Goal: Task Accomplishment & Management: Complete application form

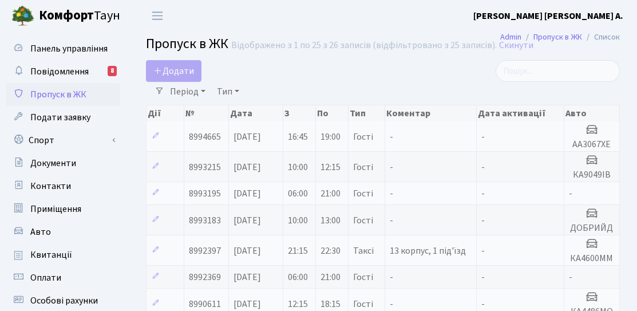
select select "25"
click at [167, 74] on span "Додати" at bounding box center [173, 71] width 41 height 13
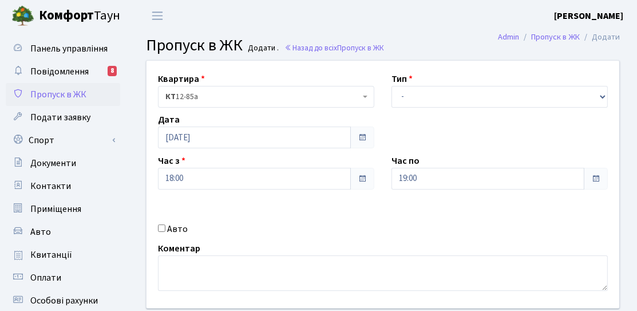
click at [185, 231] on label "Авто" at bounding box center [177, 229] width 21 height 14
click at [165, 231] on input "Авто" at bounding box center [161, 227] width 7 height 7
checkbox input "true"
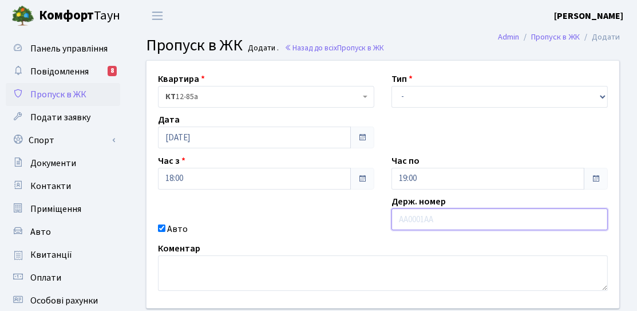
paste input "Ка 9301"
type input "Ка 9301"
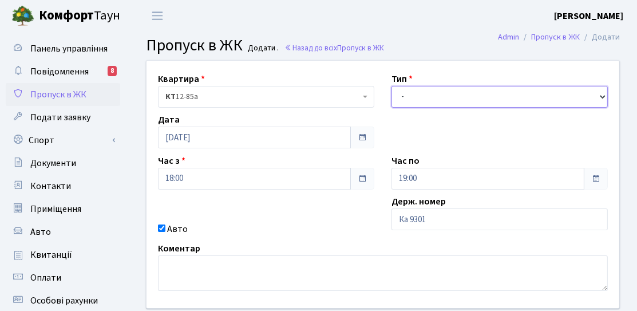
click at [454, 101] on select "- Доставка Таксі Гості Сервіс" at bounding box center [499, 97] width 216 height 22
select select "3"
click at [391, 86] on select "- Доставка Таксі Гості Сервіс" at bounding box center [499, 97] width 216 height 22
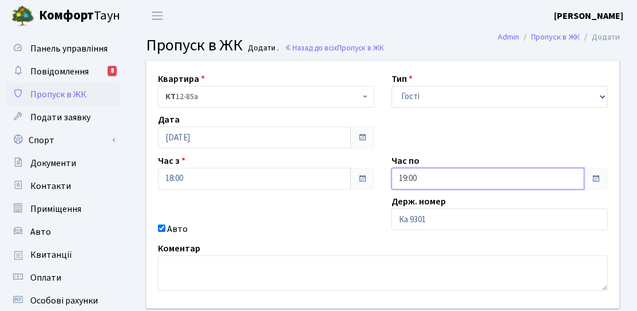
click at [431, 183] on input "19:00" at bounding box center [487, 179] width 193 height 22
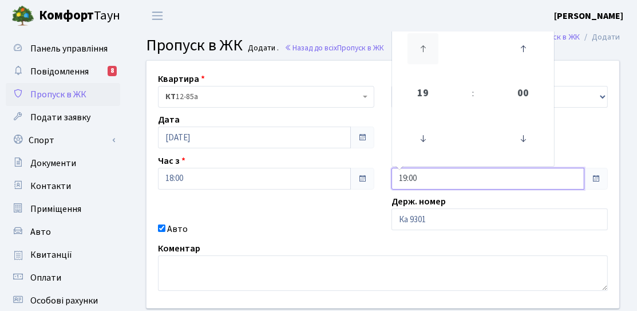
click at [423, 47] on icon at bounding box center [422, 48] width 31 height 31
click at [423, 50] on icon at bounding box center [422, 48] width 31 height 31
type input "21:00"
click at [352, 213] on div "Квартира <b>КТ</b>&nbsp;&nbsp;&nbsp;&nbsp;12-85а КТ 12-85а Тип - Доставка Таксі…" at bounding box center [383, 184] width 490 height 247
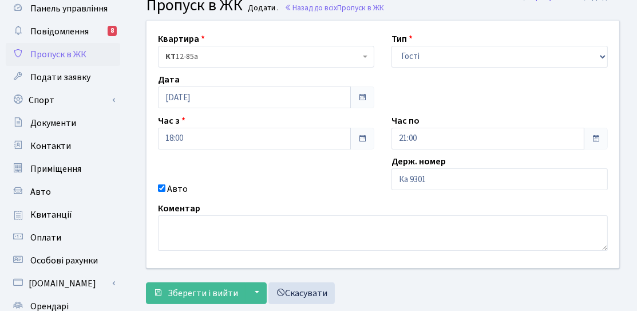
scroll to position [57, 0]
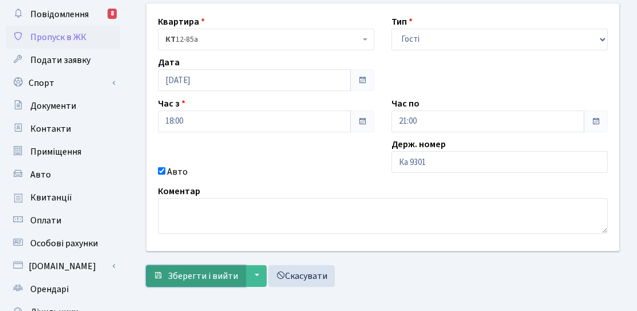
click at [200, 270] on span "Зберегти і вийти" at bounding box center [203, 275] width 70 height 13
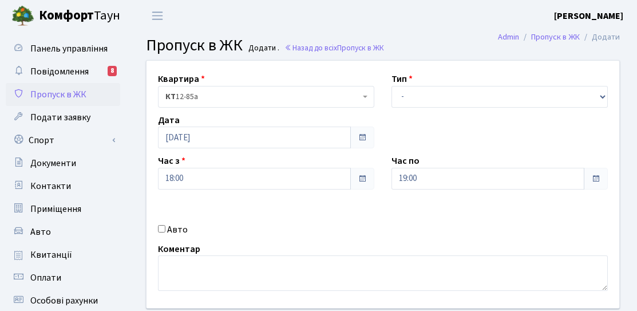
scroll to position [57, 0]
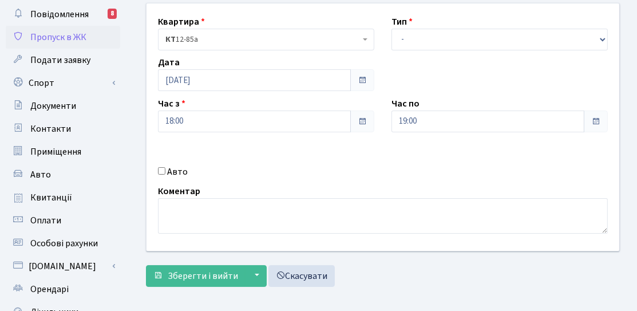
click at [164, 171] on input "Авто" at bounding box center [161, 170] width 7 height 7
checkbox input "true"
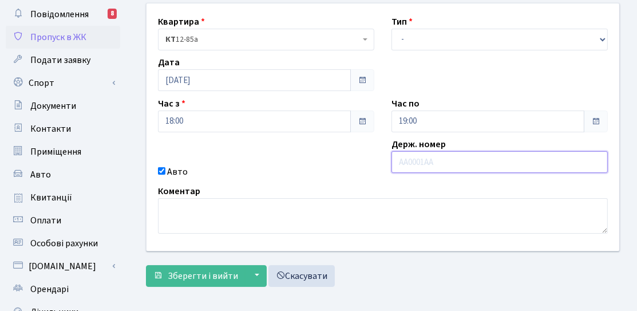
click at [406, 164] on input "text" at bounding box center [499, 162] width 216 height 22
paste input "Ка 9301"
type input "Ка 9301"
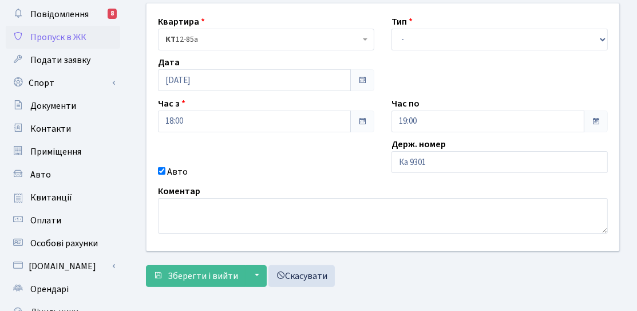
click at [442, 58] on div "Квартира <b>КТ</b>&nbsp;&nbsp;&nbsp;&nbsp;12-85а КТ 12-85а Тип - Доставка Таксі…" at bounding box center [383, 126] width 490 height 247
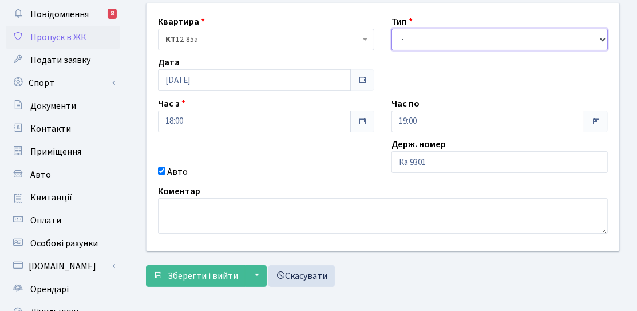
drag, startPoint x: 446, startPoint y: 38, endPoint x: 446, endPoint y: 46, distance: 8.6
click at [446, 38] on select "- Доставка Таксі Гості Сервіс" at bounding box center [499, 40] width 216 height 22
select select "3"
click at [391, 29] on select "- Доставка Таксі Гості Сервіс" at bounding box center [499, 40] width 216 height 22
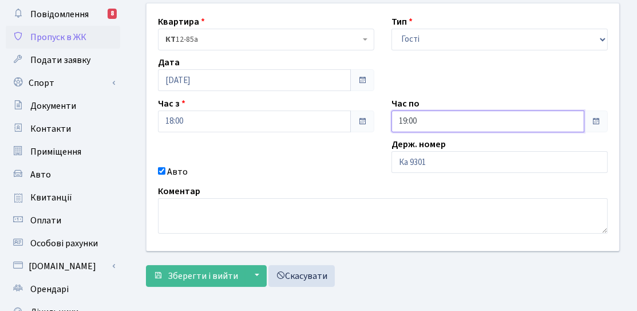
click at [427, 116] on input "19:00" at bounding box center [487, 121] width 193 height 22
click at [421, 33] on span "19" at bounding box center [422, 36] width 31 height 31
click at [423, 118] on input "19:00" at bounding box center [487, 121] width 193 height 22
click at [548, 138] on div "Держ. номер Ка 9301" at bounding box center [499, 157] width 233 height 41
click at [463, 123] on input "19:00" at bounding box center [487, 121] width 193 height 22
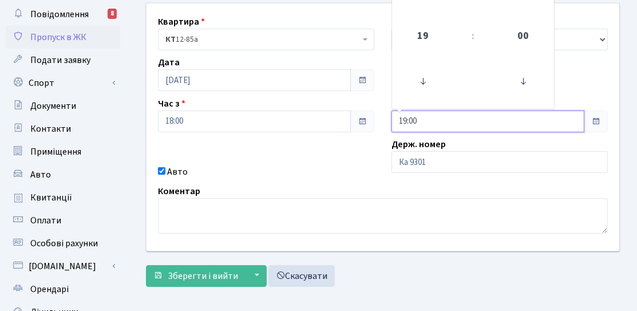
scroll to position [0, 0]
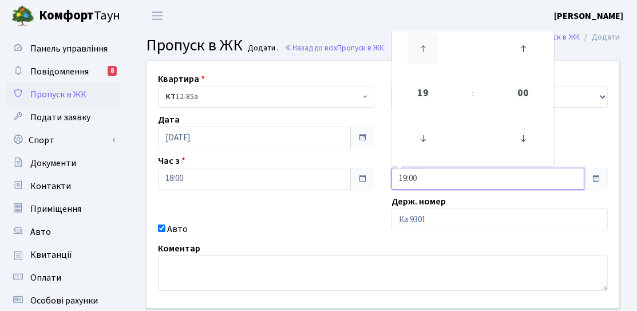
click at [427, 47] on icon at bounding box center [422, 48] width 31 height 31
drag, startPoint x: 427, startPoint y: 51, endPoint x: 352, endPoint y: 158, distance: 130.2
click at [426, 51] on icon at bounding box center [422, 48] width 31 height 31
type input "21:00"
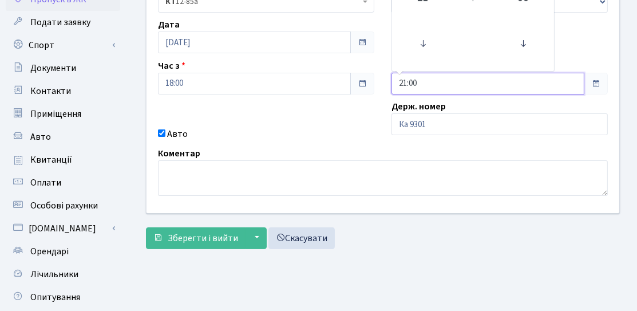
scroll to position [172, 0]
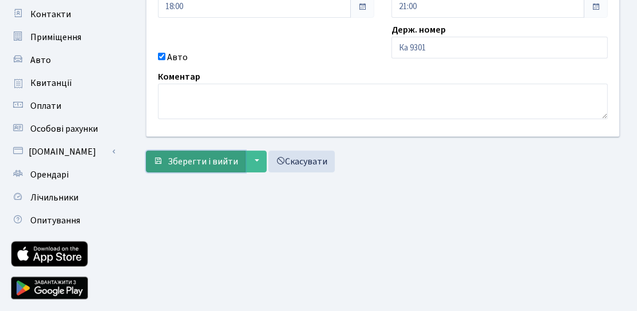
click at [221, 155] on span "Зберегти і вийти" at bounding box center [203, 161] width 70 height 13
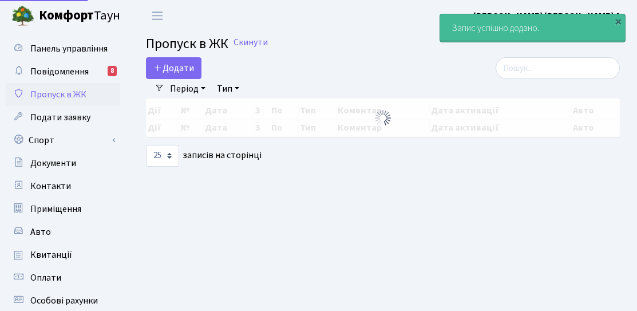
select select "25"
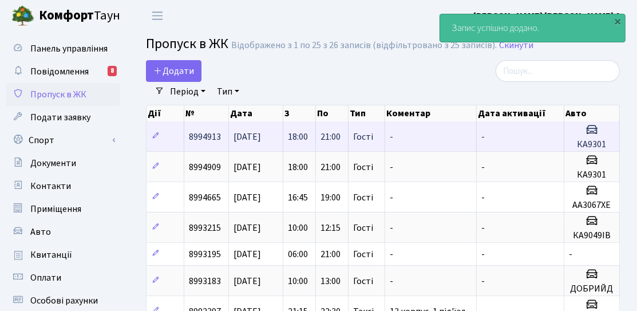
click at [595, 142] on h5 "КА9301" at bounding box center [592, 144] width 46 height 11
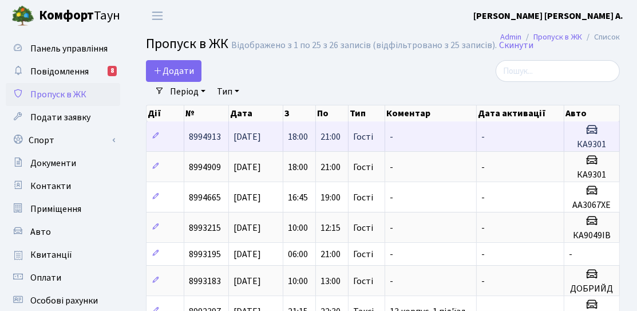
click at [585, 145] on h5 "КА9301" at bounding box center [592, 144] width 46 height 11
click at [304, 136] on span "18:00" at bounding box center [298, 136] width 20 height 13
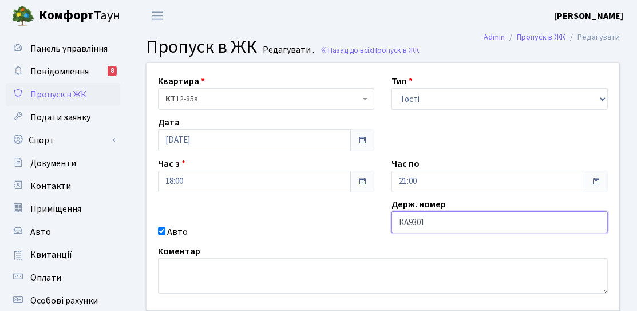
click at [450, 218] on input "КА9301" at bounding box center [499, 222] width 216 height 22
type input "КА9301АК"
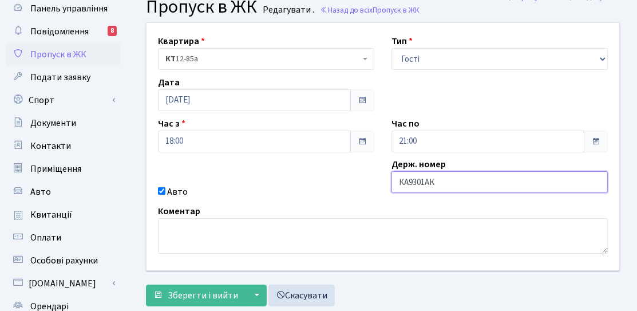
scroll to position [57, 0]
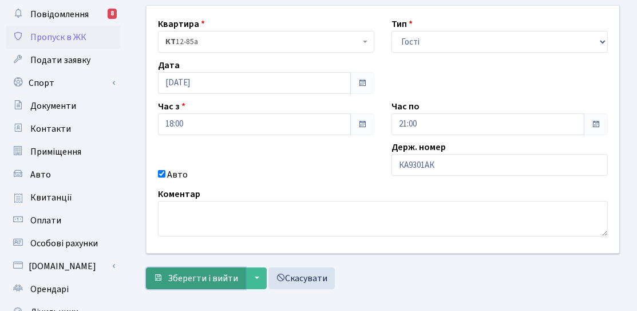
click at [232, 267] on button "Зберегти і вийти" at bounding box center [196, 278] width 100 height 22
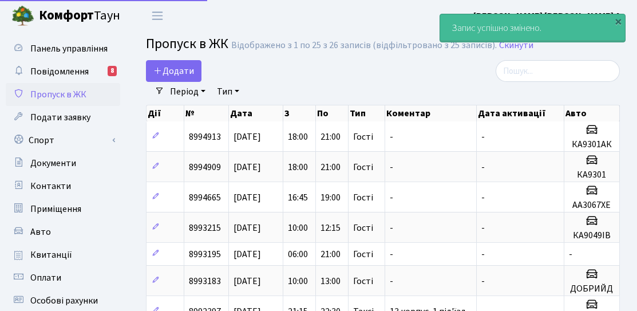
select select "25"
